Goal: Find contact information: Find contact information

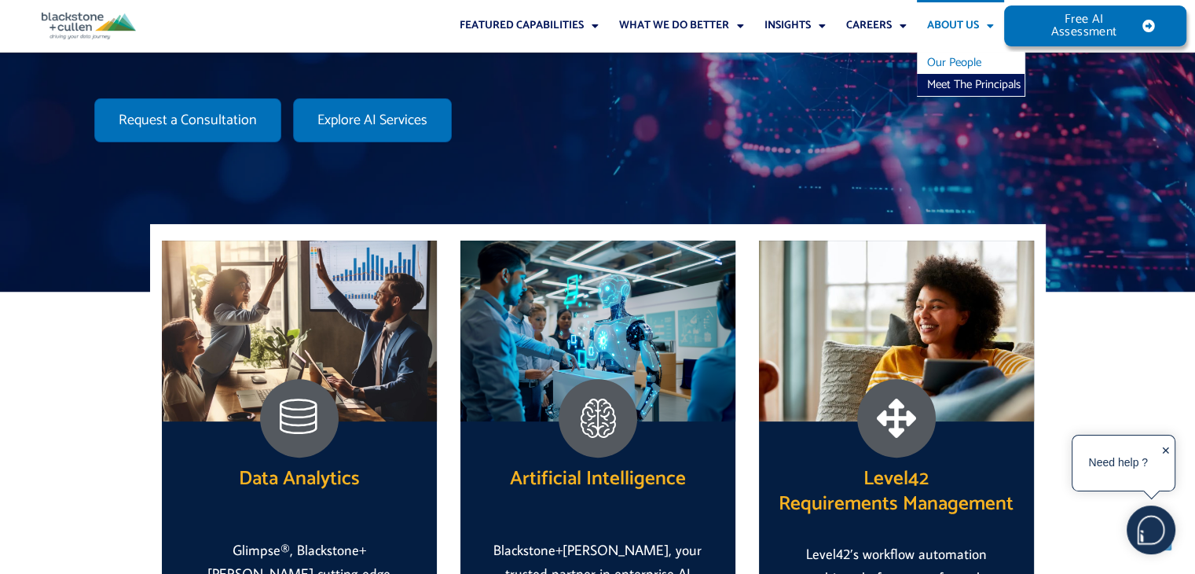
click at [977, 58] on link "Our People" at bounding box center [971, 63] width 108 height 22
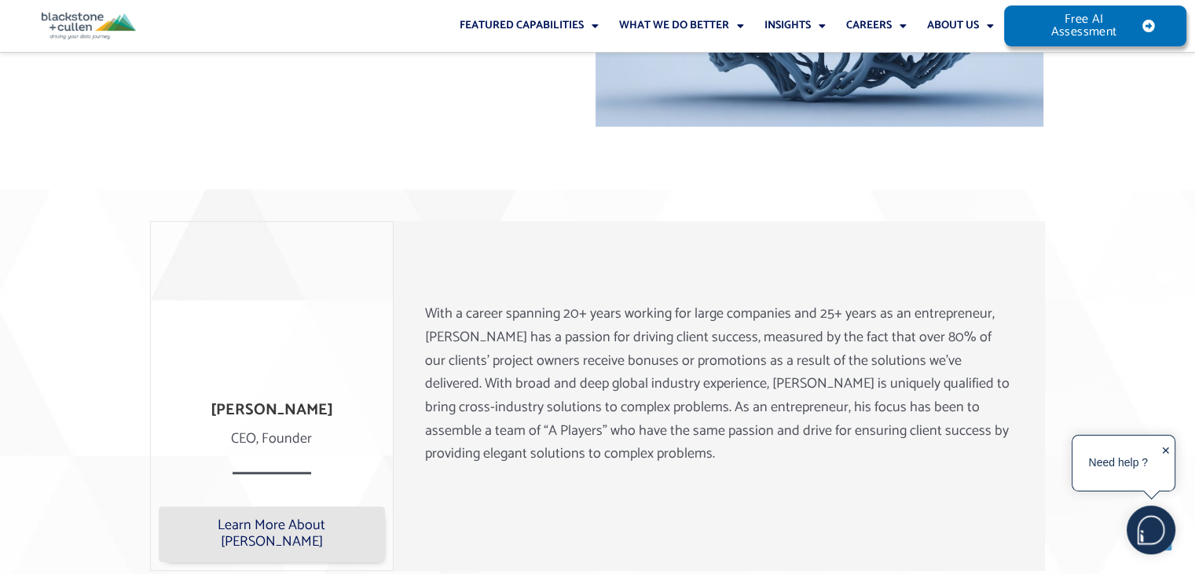
scroll to position [1021, 0]
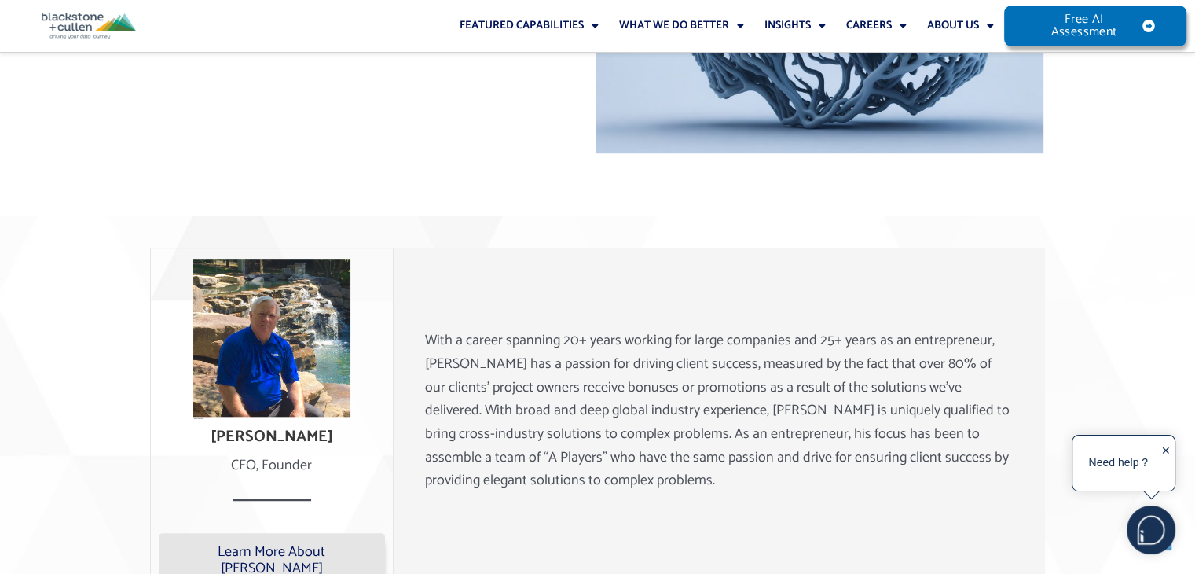
drag, startPoint x: 216, startPoint y: 428, endPoint x: 336, endPoint y: 430, distance: 120.2
click at [336, 430] on h4 "Lee Blackstone" at bounding box center [272, 436] width 226 height 19
copy h4 "Lee Blackstone"
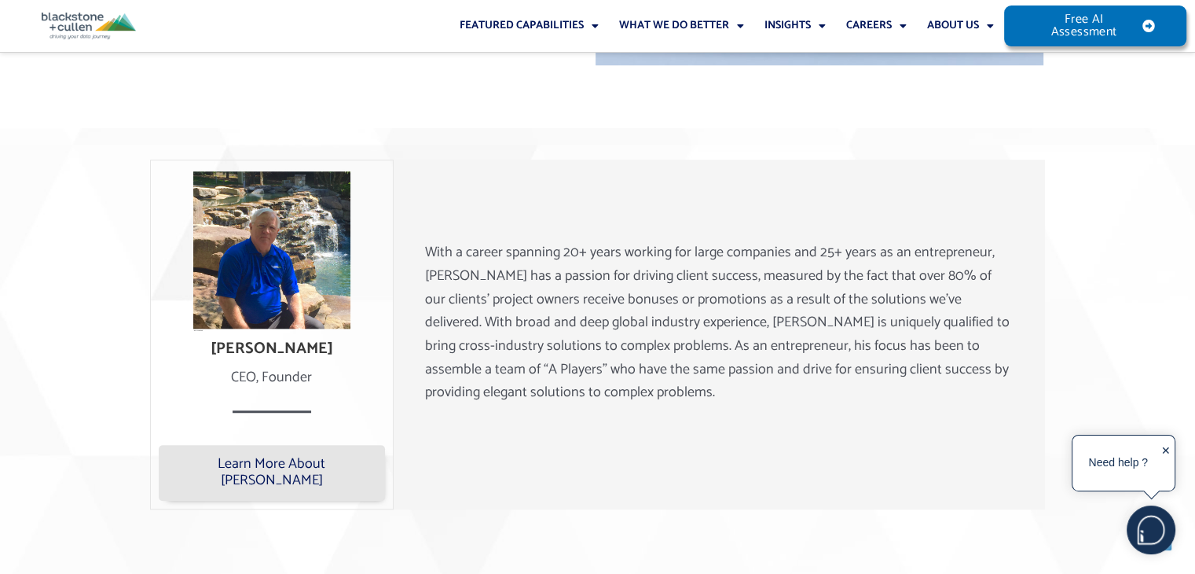
scroll to position [1179, 0]
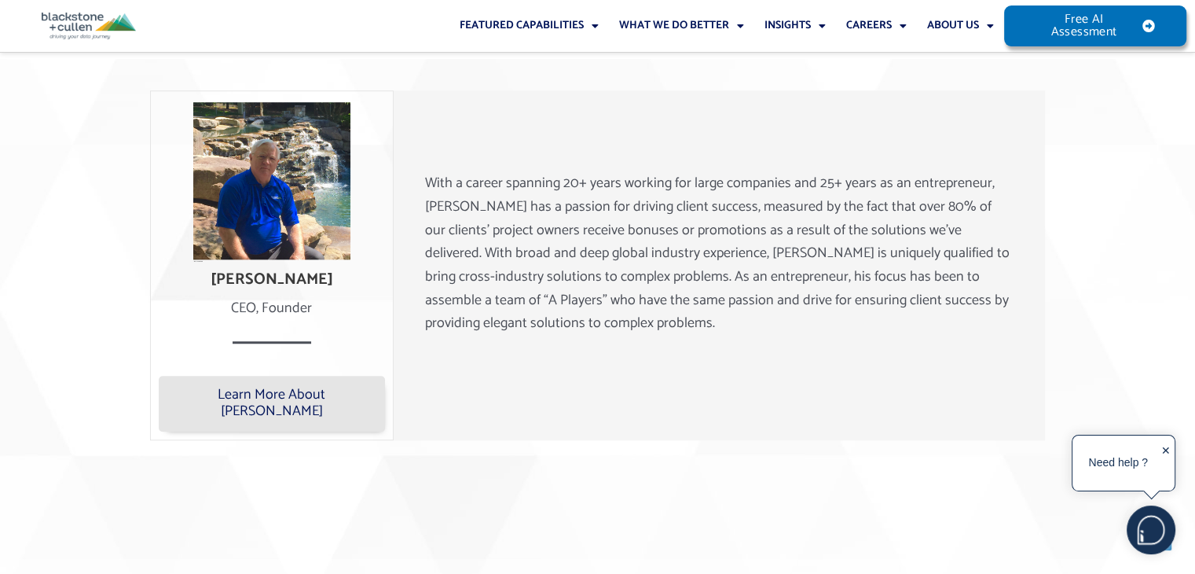
drag, startPoint x: 289, startPoint y: 303, endPoint x: 337, endPoint y: 296, distance: 48.3
click at [337, 297] on div "CEO, Founder" at bounding box center [272, 309] width 226 height 24
copy div "CEO, Founder"
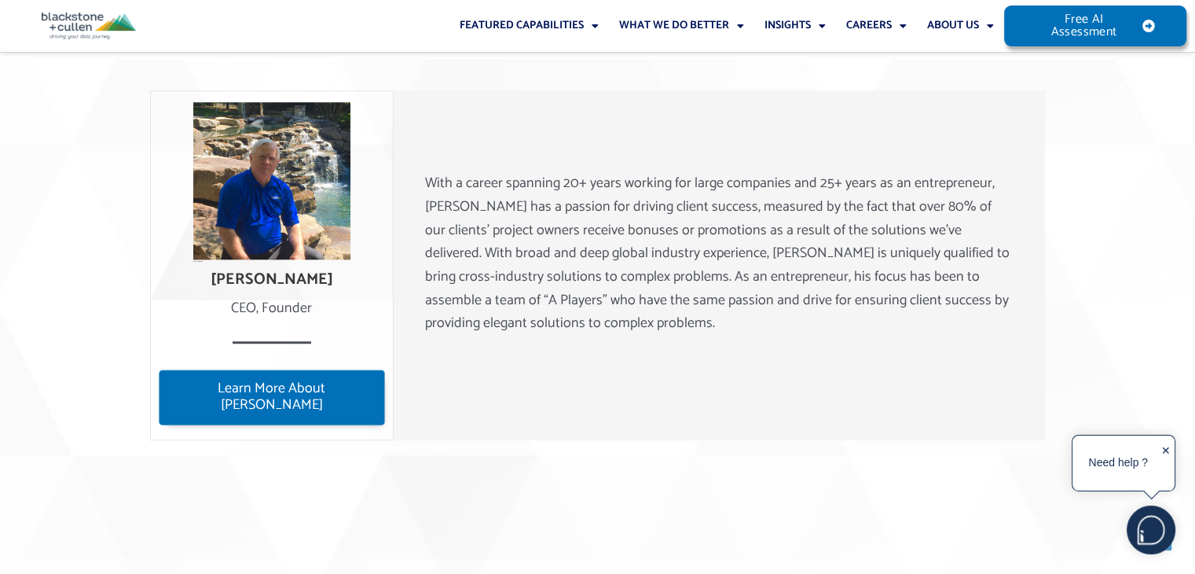
click at [294, 394] on span "Learn More About Lee" at bounding box center [272, 397] width 204 height 34
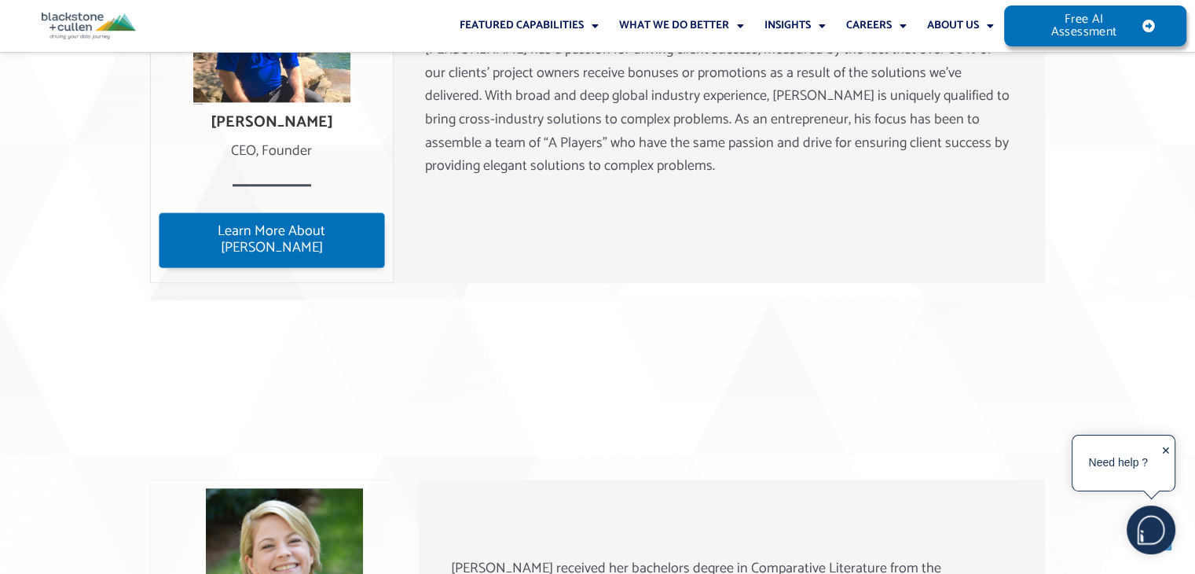
scroll to position [1307, 0]
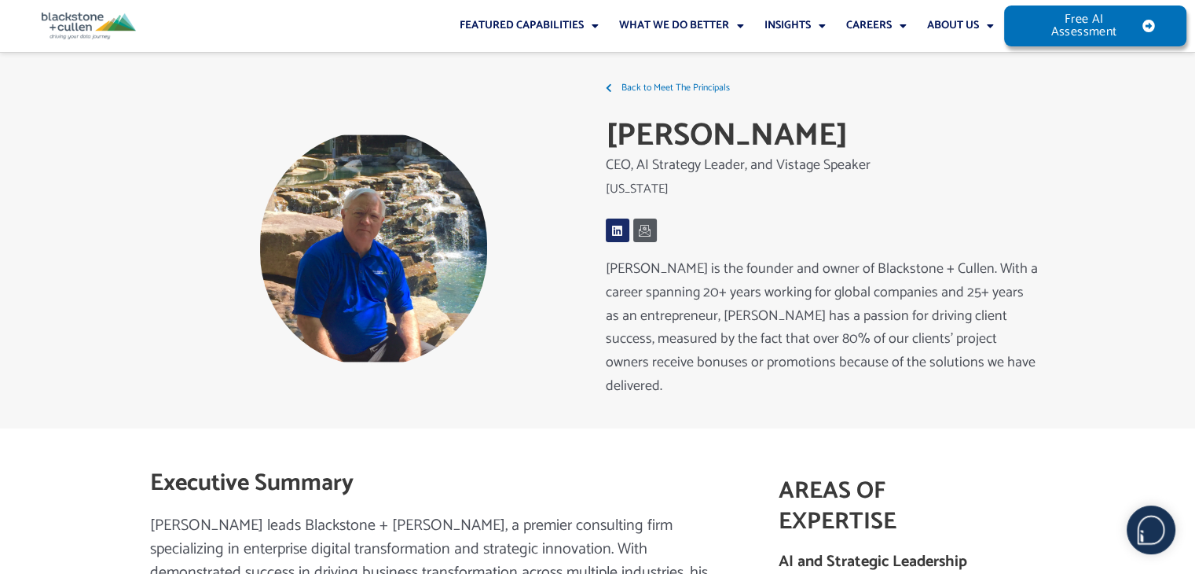
click at [613, 233] on icon at bounding box center [617, 231] width 12 height 12
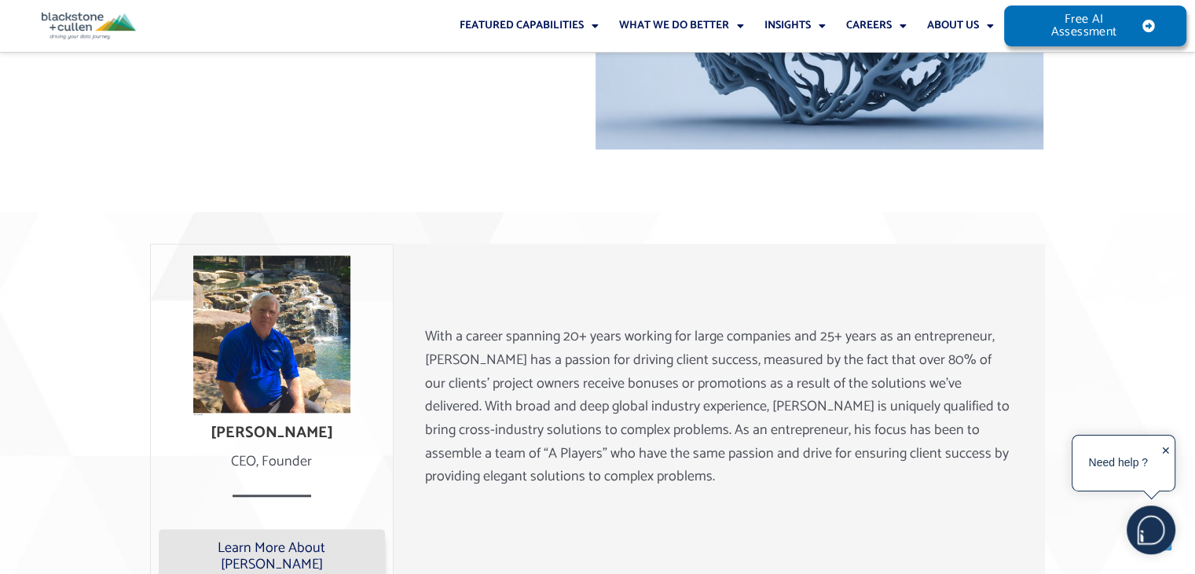
scroll to position [1025, 0]
